Goal: Task Accomplishment & Management: Manage account settings

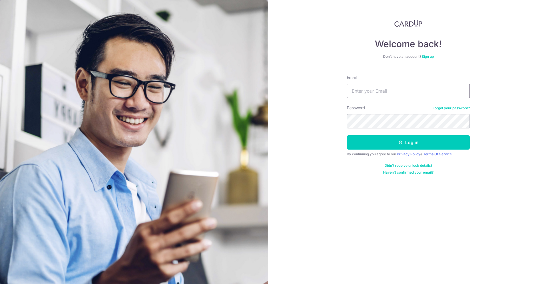
click at [389, 97] on input "Email" at bounding box center [408, 91] width 123 height 14
type input "s"
type input "low.shernice@gmail.com"
click at [347, 135] on button "Log in" at bounding box center [408, 142] width 123 height 14
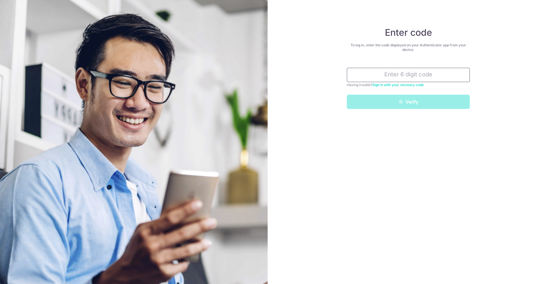
click at [424, 81] on input "text" at bounding box center [408, 75] width 123 height 14
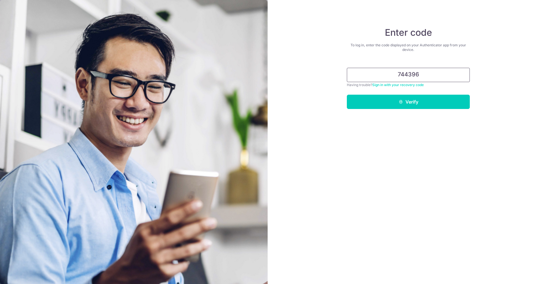
type input "744396"
click at [347, 95] on button "Verify" at bounding box center [408, 102] width 123 height 14
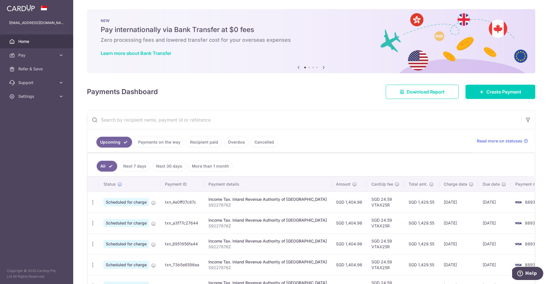
click at [164, 142] on link "Payments on the way" at bounding box center [159, 142] width 50 height 11
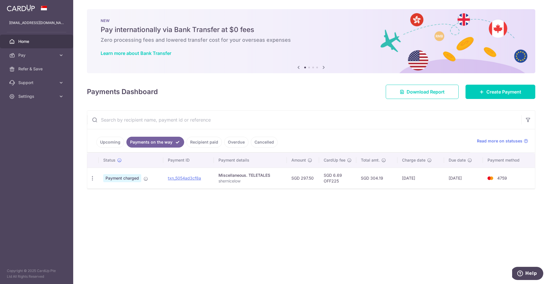
click at [200, 140] on link "Recipient paid" at bounding box center [203, 142] width 35 height 11
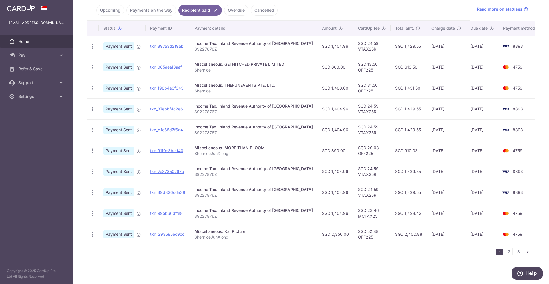
scroll to position [134, 0]
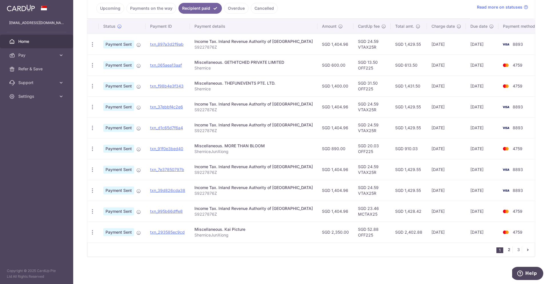
click at [506, 250] on link "2" at bounding box center [508, 249] width 7 height 7
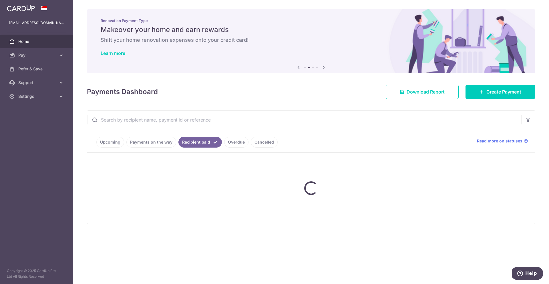
scroll to position [0, 0]
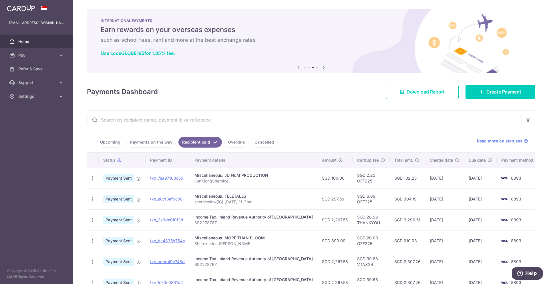
click at [107, 144] on link "Upcoming" at bounding box center [110, 142] width 28 height 11
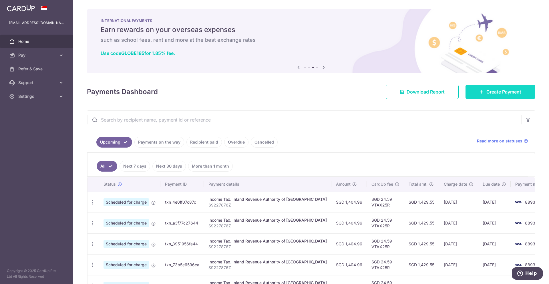
click at [485, 97] on link "Create Payment" at bounding box center [500, 92] width 70 height 14
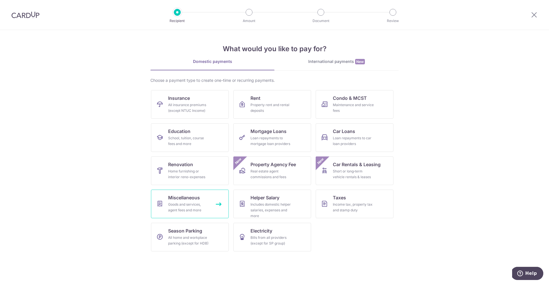
click at [192, 200] on span "Miscellaneous" at bounding box center [184, 197] width 32 height 7
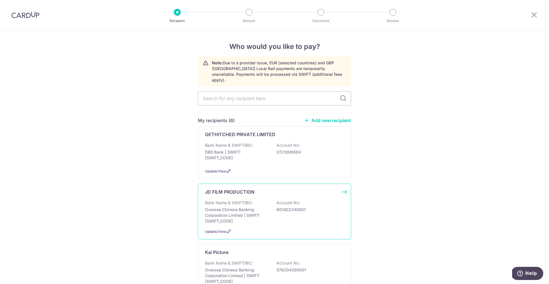
click at [237, 207] on p "Oversea Chinese Banking Corporation Limited | SWIFT: [SWIFT_CODE]" at bounding box center [237, 215] width 64 height 17
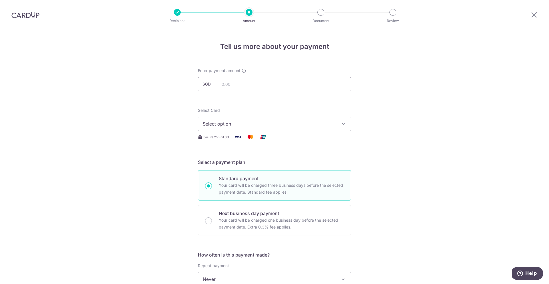
click at [231, 81] on input "text" at bounding box center [274, 84] width 153 height 14
type input "1,000.00"
click at [281, 125] on span "Select option" at bounding box center [269, 123] width 133 height 7
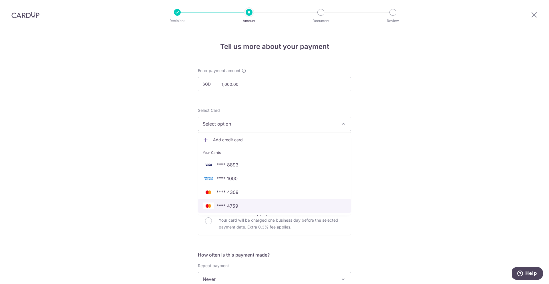
click at [234, 206] on span "**** 4759" at bounding box center [227, 205] width 22 height 7
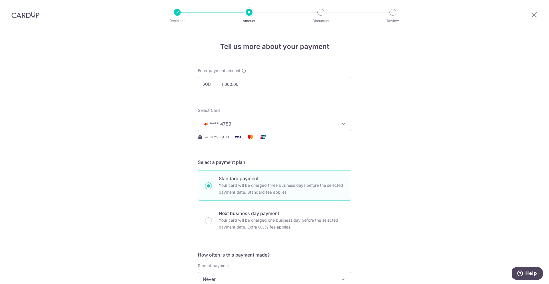
click at [148, 175] on div "Tell us more about your payment Enter payment amount SGD 1,000.00 1000.00 Selec…" at bounding box center [274, 288] width 549 height 517
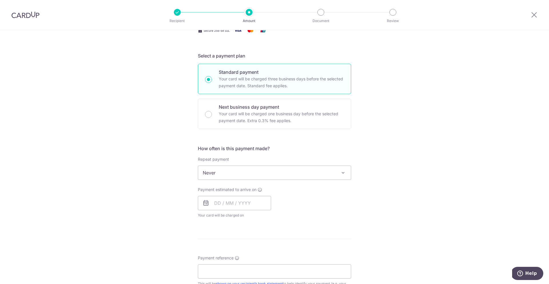
scroll to position [107, 0]
click at [229, 208] on input "text" at bounding box center [234, 203] width 73 height 14
click at [264, 264] on link "17" at bounding box center [266, 266] width 9 height 9
type input "[DATE]"
click at [353, 238] on div "Tell us more about your payment Enter payment amount SGD 1,000.00 1000.00 Selec…" at bounding box center [274, 181] width 549 height 517
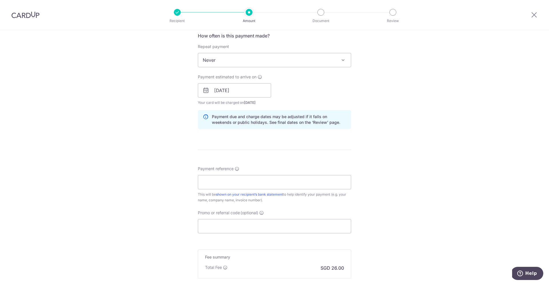
scroll to position [282, 0]
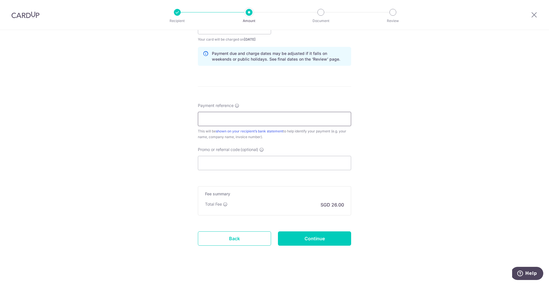
click at [228, 119] on input "Payment reference" at bounding box center [274, 119] width 153 height 14
type input "Shernicelow"
click at [225, 163] on input "Promo or referral code (optional)" at bounding box center [274, 163] width 153 height 14
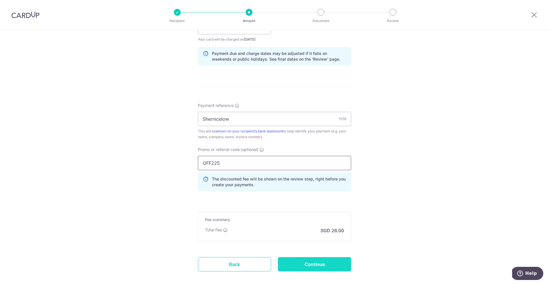
type input "OFF225"
click at [312, 258] on input "Continue" at bounding box center [314, 264] width 73 height 14
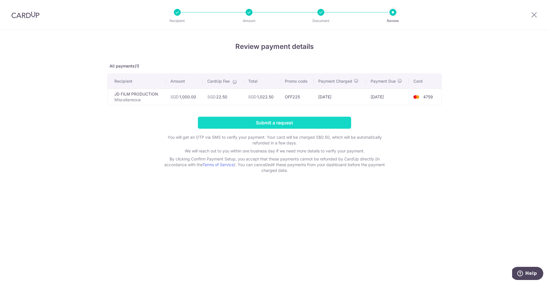
click at [279, 125] on input "Submit a request" at bounding box center [274, 123] width 153 height 12
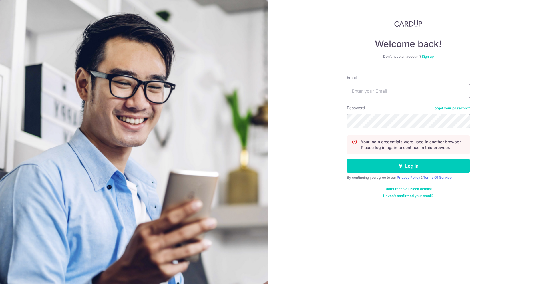
click at [387, 92] on input "Email" at bounding box center [408, 91] width 123 height 14
type input "[EMAIL_ADDRESS][DOMAIN_NAME]"
click at [347, 159] on button "Log in" at bounding box center [408, 166] width 123 height 14
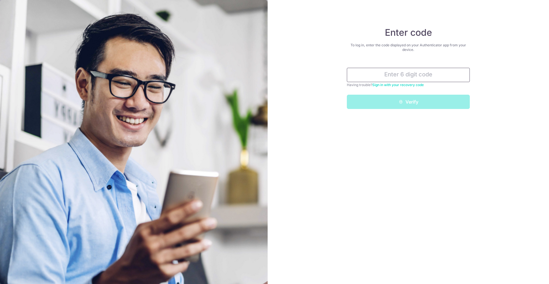
click at [388, 76] on input "text" at bounding box center [408, 75] width 123 height 14
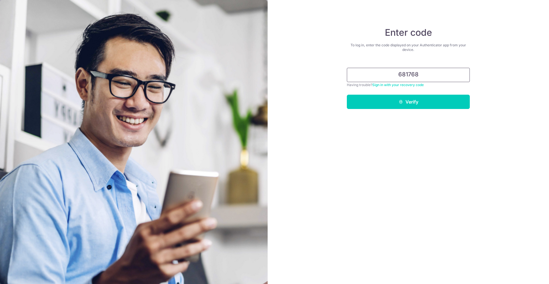
type input "681768"
click at [347, 95] on button "Verify" at bounding box center [408, 102] width 123 height 14
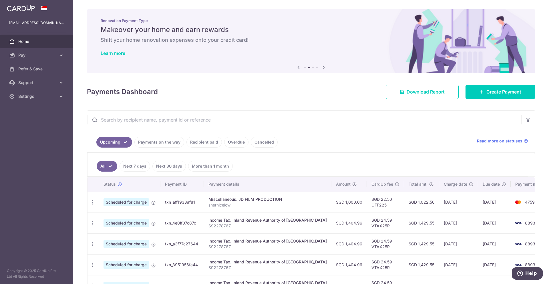
click at [124, 204] on span "Scheduled for charge" at bounding box center [125, 202] width 45 height 8
click at [94, 203] on icon "button" at bounding box center [93, 202] width 6 height 6
click at [117, 218] on span "Update payment" at bounding box center [123, 217] width 39 height 7
radio input "true"
type input "1,000.00"
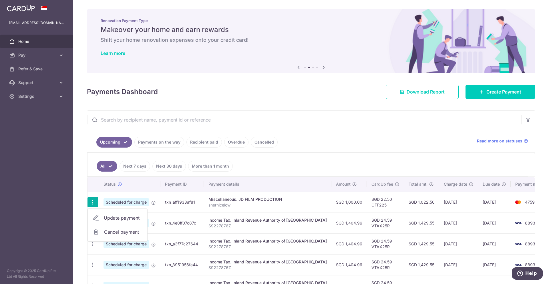
type input "[DATE]"
type input "shernicelow"
type input "OFF225"
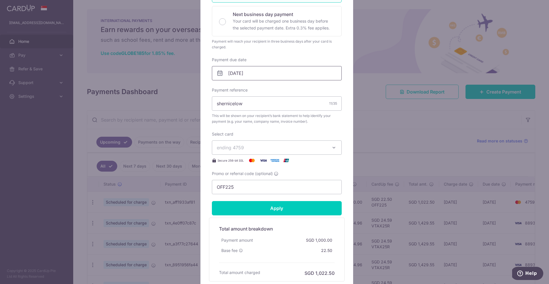
scroll to position [158, 0]
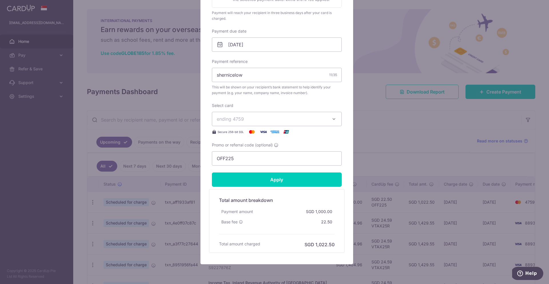
click at [250, 123] on button "ending 4759" at bounding box center [277, 119] width 130 height 14
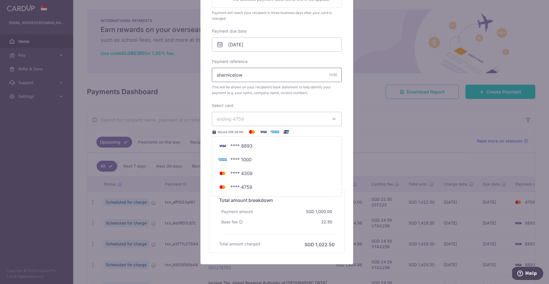
click at [249, 79] on input "shernicelow" at bounding box center [277, 75] width 130 height 14
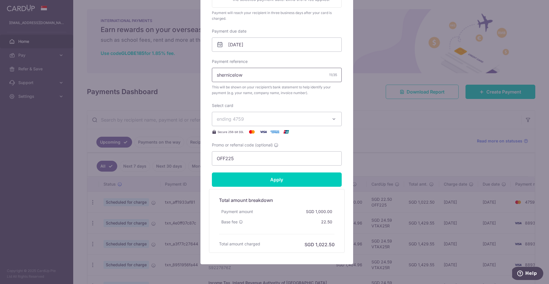
drag, startPoint x: 249, startPoint y: 76, endPoint x: 163, endPoint y: 70, distance: 86.2
click at [163, 70] on div "Edit payment By clicking apply, you will make changes to all payments to JD FIL…" at bounding box center [274, 142] width 549 height 284
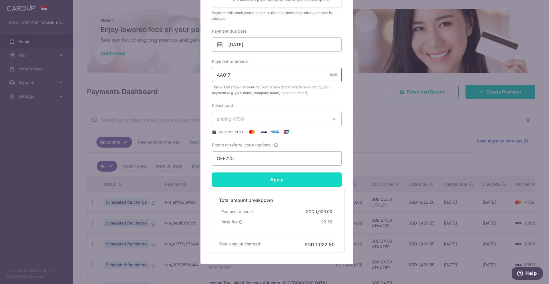
type input "AA017"
click at [275, 179] on input "Apply" at bounding box center [277, 179] width 130 height 14
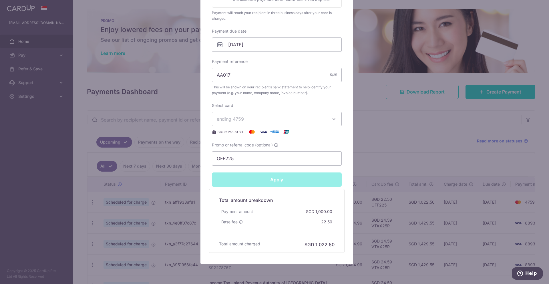
type input "Successfully Applied"
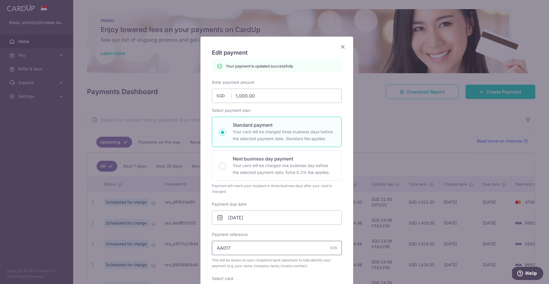
scroll to position [0, 0]
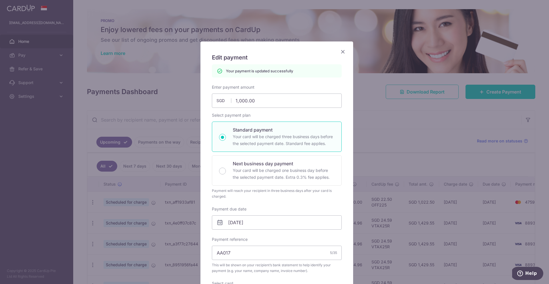
click at [340, 51] on icon "Close" at bounding box center [342, 51] width 7 height 7
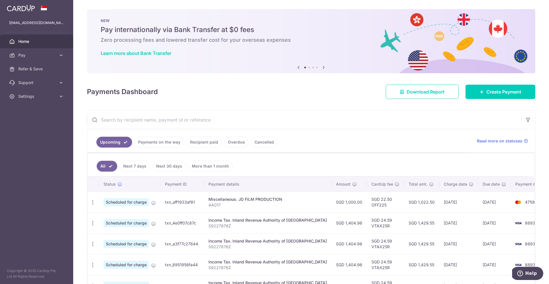
drag, startPoint x: 204, startPoint y: 200, endPoint x: 161, endPoint y: 205, distance: 43.7
click at [204, 200] on td "Miscellaneous. JD FILM PRODUCTION AA017" at bounding box center [267, 202] width 127 height 21
click at [148, 205] on span "Scheduled for charge" at bounding box center [125, 202] width 45 height 8
click at [134, 202] on span "Scheduled for charge" at bounding box center [125, 202] width 45 height 8
click at [118, 202] on span "Scheduled for charge" at bounding box center [125, 202] width 45 height 8
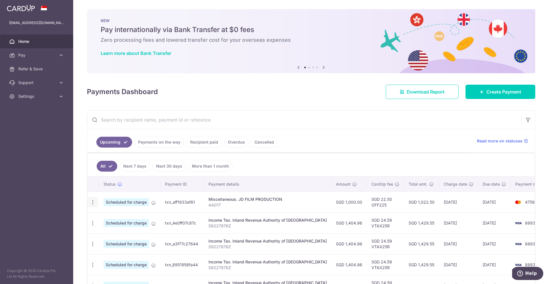
click at [89, 202] on div "Update payment Cancel payment" at bounding box center [92, 202] width 11 height 11
click at [91, 201] on icon "button" at bounding box center [93, 202] width 6 height 6
click at [128, 219] on span "Update payment" at bounding box center [123, 217] width 39 height 7
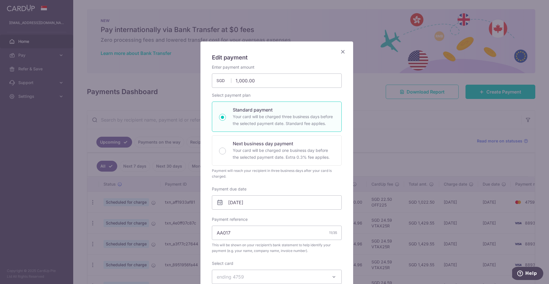
click at [339, 55] on icon "Close" at bounding box center [342, 51] width 7 height 7
